Goal: Information Seeking & Learning: Learn about a topic

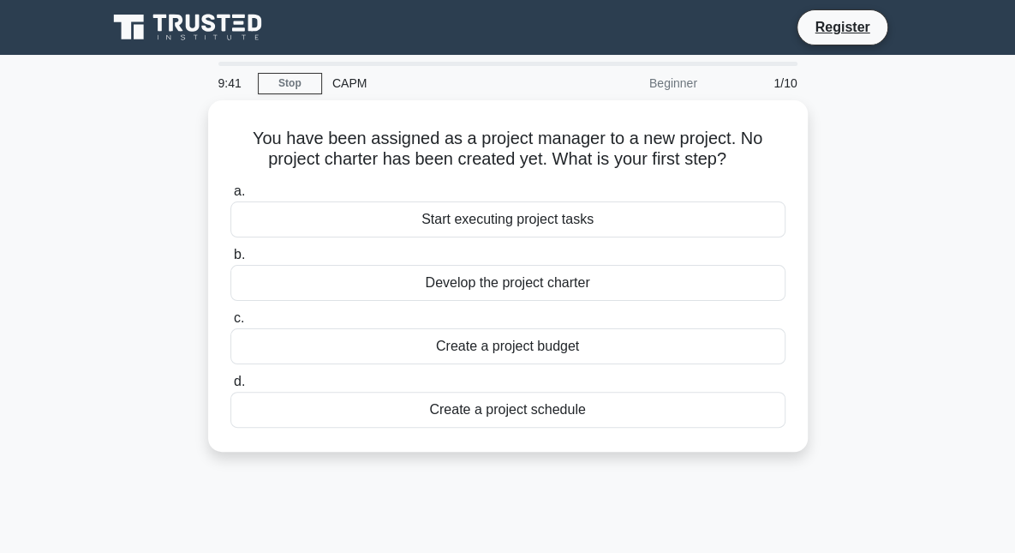
click at [560, 406] on div "Create a project schedule" at bounding box center [507, 410] width 555 height 36
click at [230, 387] on input "d. Create a project schedule" at bounding box center [230, 381] width 0 height 11
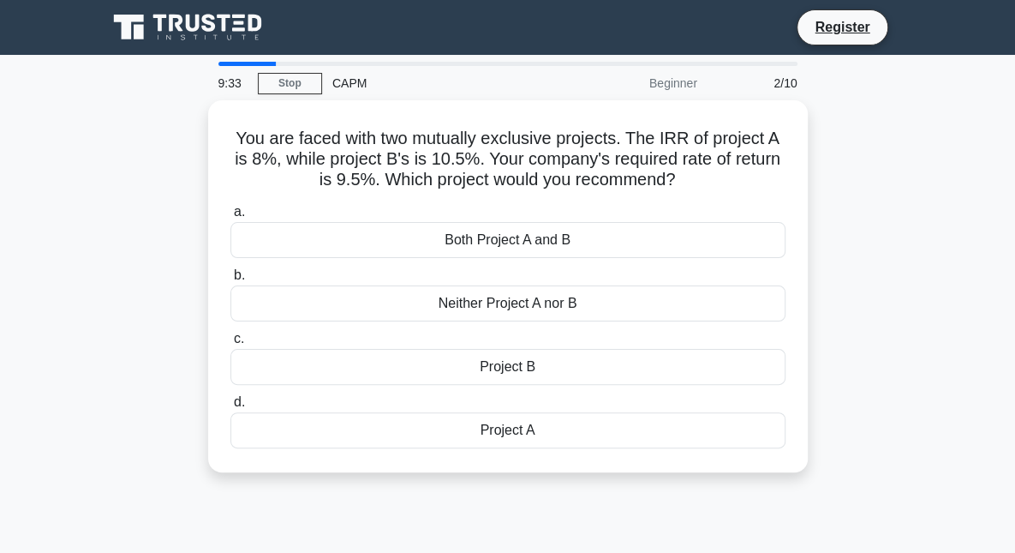
click at [535, 435] on div "Project A" at bounding box center [507, 430] width 555 height 36
click at [230, 408] on input "d. Project A" at bounding box center [230, 402] width 0 height 11
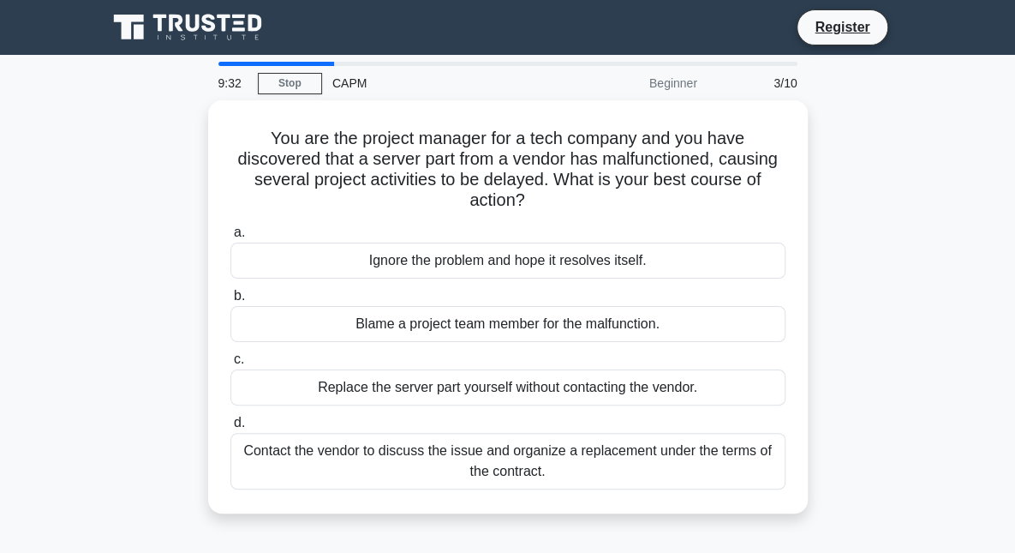
click at [596, 320] on div "Blame a project team member for the malfunction." at bounding box center [507, 324] width 555 height 36
click at [230, 302] on input "b. Blame a project team member for the malfunction." at bounding box center [230, 295] width 0 height 11
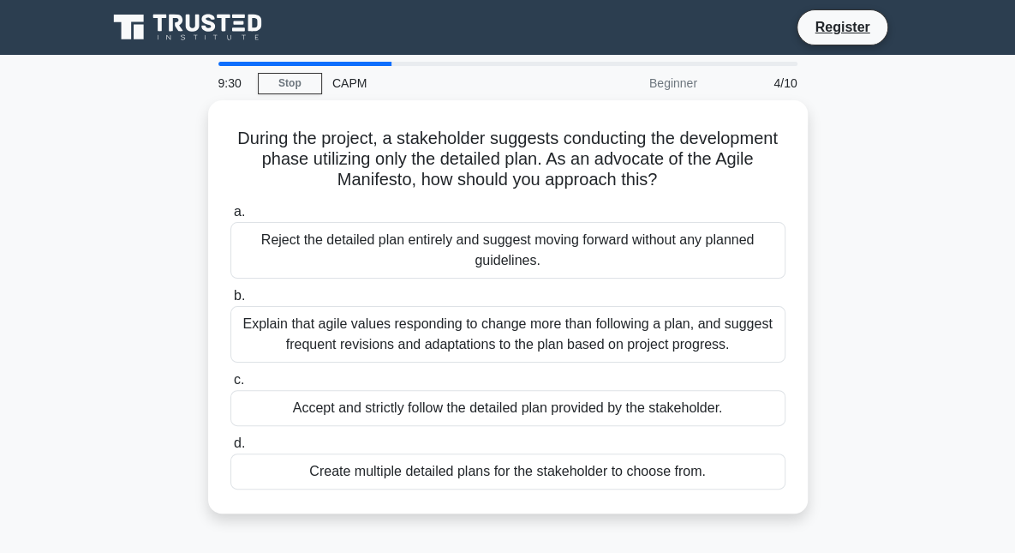
click at [614, 317] on div "Explain that agile values responding to change more than following a plan, and …" at bounding box center [507, 334] width 555 height 57
click at [230, 302] on input "b. Explain that agile values responding to change more than following a plan, a…" at bounding box center [230, 295] width 0 height 11
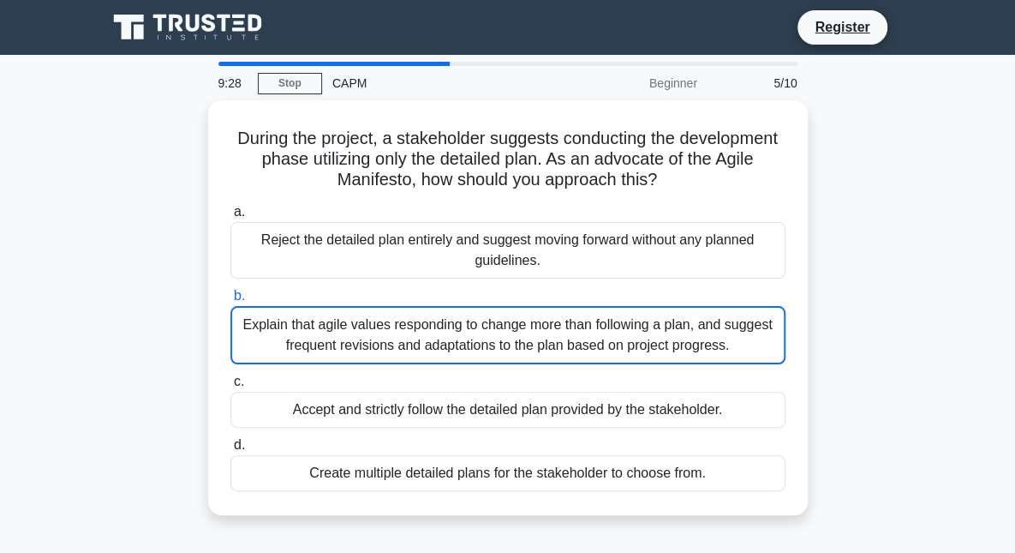
click at [547, 404] on div "Accept and strictly follow the detailed plan provided by the stakeholder." at bounding box center [507, 410] width 555 height 36
click at [230, 387] on input "c. Accept and strictly follow the detailed plan provided by the stakeholder." at bounding box center [230, 381] width 0 height 11
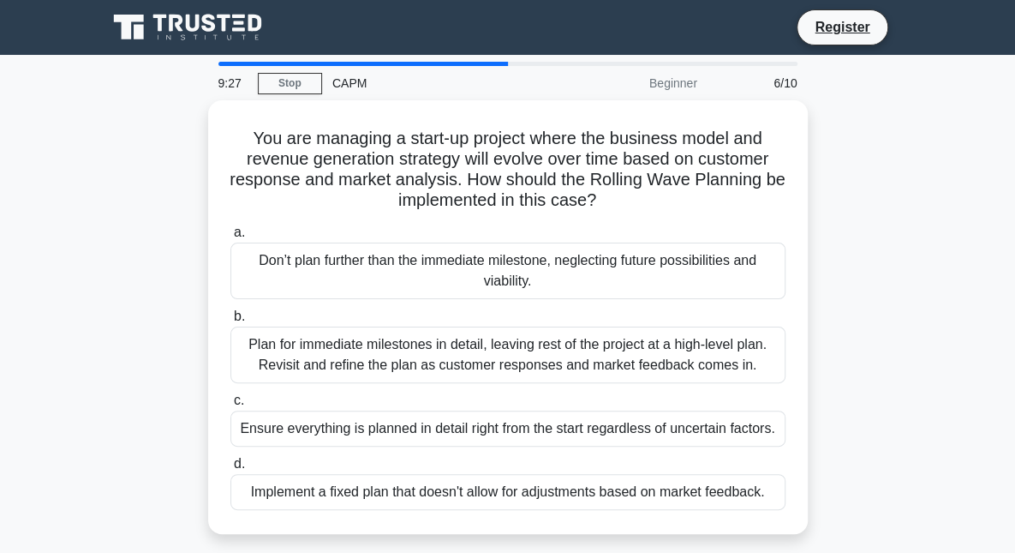
click at [559, 487] on div "Implement a fixed plan that doesn't allow for adjustments based on market feedb…" at bounding box center [507, 492] width 555 height 36
click at [230, 470] on input "d. Implement a fixed plan that doesn't allow for adjustments based on market fe…" at bounding box center [230, 463] width 0 height 11
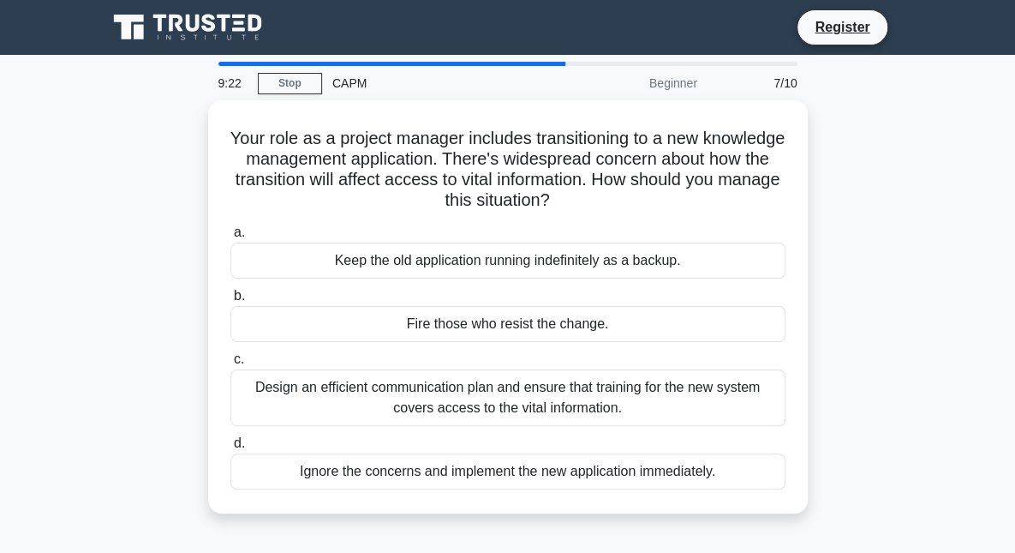
click at [605, 314] on div "Fire those who resist the change." at bounding box center [507, 324] width 555 height 36
click at [230, 302] on input "b. Fire those who resist the change." at bounding box center [230, 295] width 0 height 11
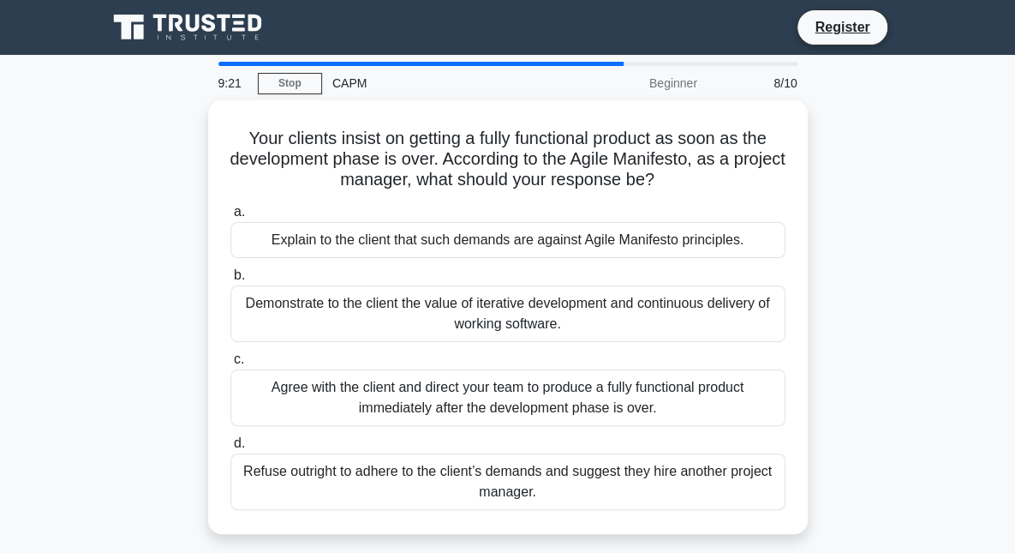
click at [584, 386] on div "Agree with the client and direct your team to produce a fully functional produc…" at bounding box center [507, 397] width 555 height 57
click at [230, 365] on input "c. Agree with the client and direct your team to produce a fully functional pro…" at bounding box center [230, 359] width 0 height 11
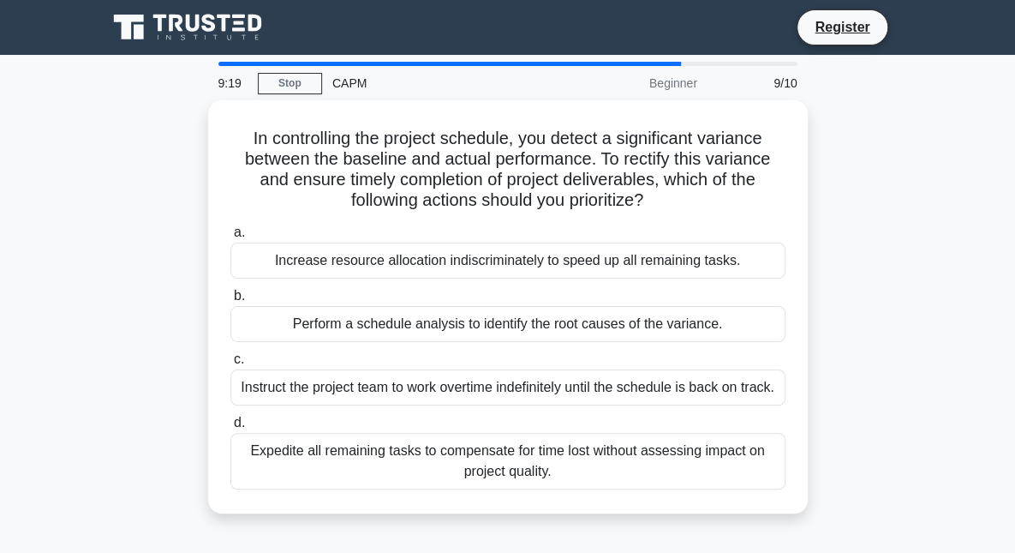
click at [644, 260] on div "Increase resource allocation indiscriminately to speed up all remaining tasks." at bounding box center [507, 260] width 555 height 36
click at [230, 238] on input "a. Increase resource allocation indiscriminately to speed up all remaining task…" at bounding box center [230, 232] width 0 height 11
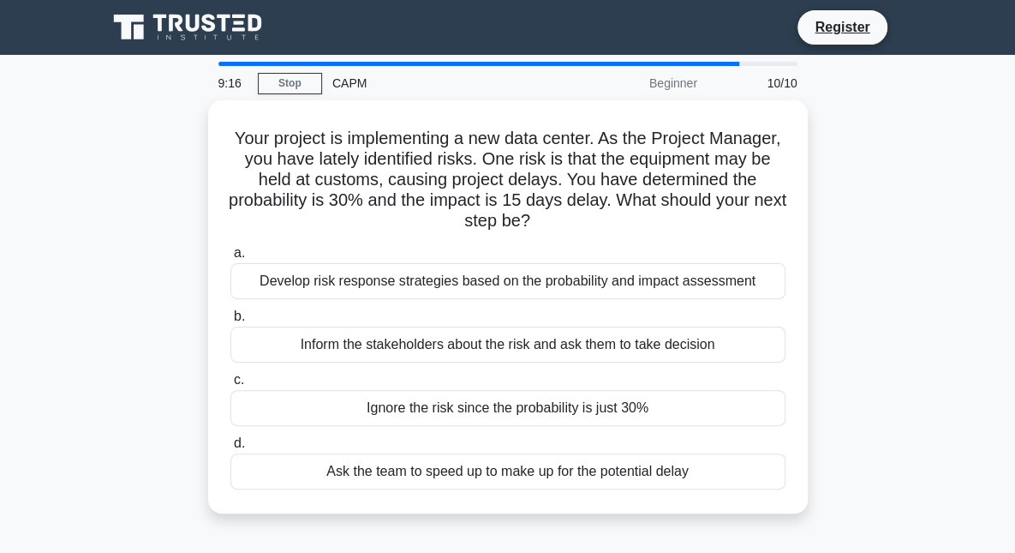
click at [584, 476] on div "Ask the team to speed up to make up for the potential delay" at bounding box center [507, 471] width 555 height 36
click at [230, 449] on input "d. Ask the team to speed up to make up for the potential delay" at bounding box center [230, 443] width 0 height 11
